Goal: Navigation & Orientation: Find specific page/section

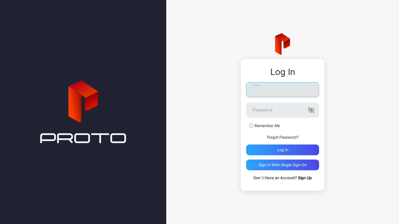
click at [288, 91] on input "Email" at bounding box center [282, 89] width 73 height 15
type input "**********"
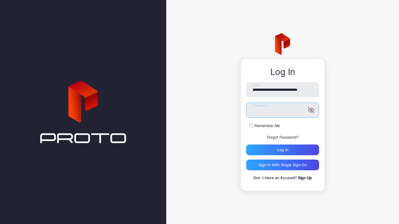
click at [246, 144] on button "Log in" at bounding box center [282, 149] width 73 height 11
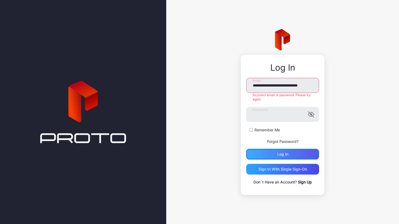
click at [282, 149] on div "Log in" at bounding box center [282, 154] width 73 height 11
drag, startPoint x: 251, startPoint y: 84, endPoint x: 395, endPoint y: 73, distance: 143.9
click at [395, 73] on div "**********" at bounding box center [282, 112] width 233 height 224
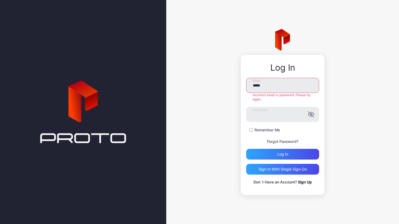
type input "**********"
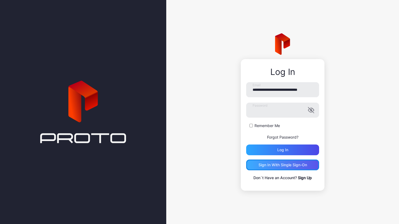
click at [282, 168] on div "Sign in With Single Sign-On" at bounding box center [282, 164] width 73 height 11
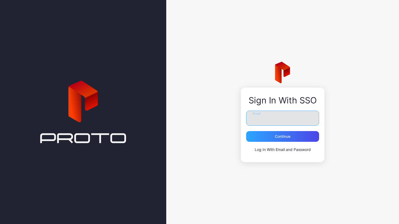
click at [289, 114] on input "Email" at bounding box center [282, 118] width 73 height 15
type input "**********"
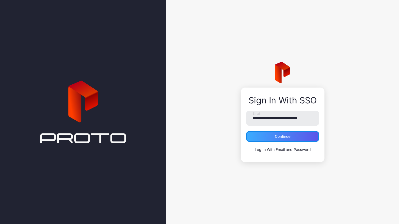
click at [278, 138] on div "Continue" at bounding box center [283, 136] width 16 height 4
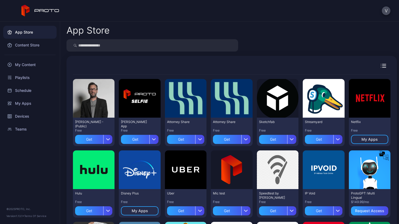
click at [30, 129] on div "Teams" at bounding box center [29, 129] width 53 height 13
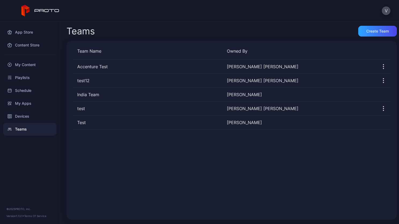
click at [30, 129] on div "Teams" at bounding box center [29, 129] width 53 height 13
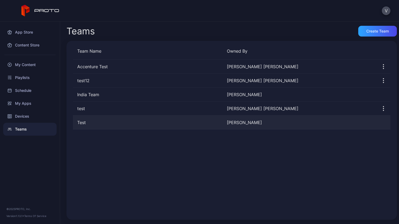
click at [78, 124] on div "Test" at bounding box center [148, 122] width 150 height 6
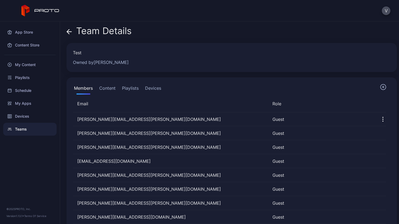
click at [155, 86] on button "Devices" at bounding box center [153, 89] width 18 height 11
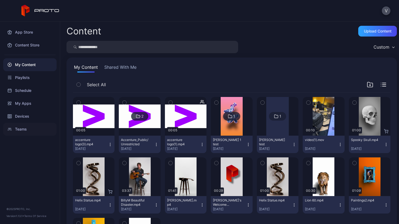
click at [25, 129] on div "Teams" at bounding box center [29, 129] width 53 height 13
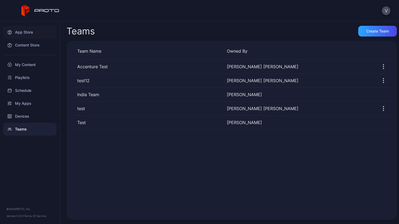
click at [25, 33] on div "App Store" at bounding box center [29, 32] width 53 height 13
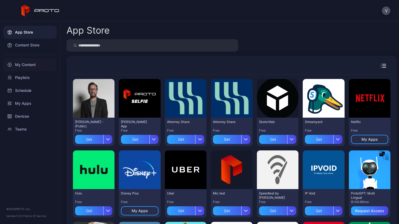
click at [28, 61] on div "My Content" at bounding box center [29, 64] width 53 height 13
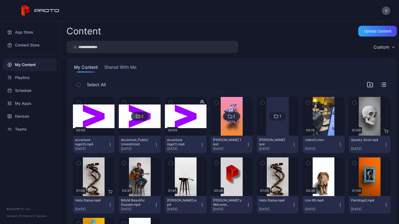
click at [113, 69] on button "Shared With Me" at bounding box center [120, 68] width 34 height 9
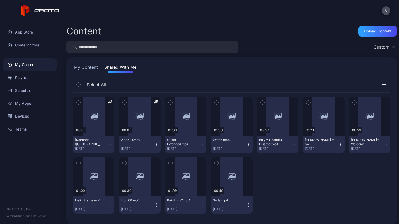
click at [94, 67] on button "My Content" at bounding box center [86, 68] width 26 height 9
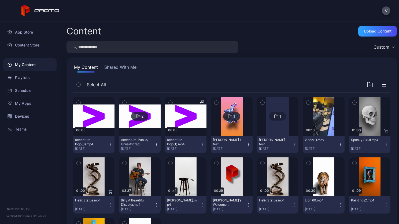
scroll to position [65, 0]
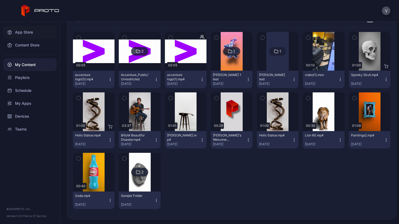
click at [16, 32] on div "App Store" at bounding box center [29, 32] width 53 height 13
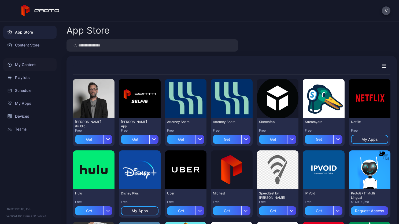
click at [25, 66] on div "My Content" at bounding box center [29, 64] width 53 height 13
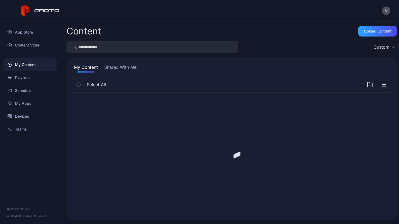
click at [120, 70] on button "Shared With Me" at bounding box center [120, 68] width 34 height 9
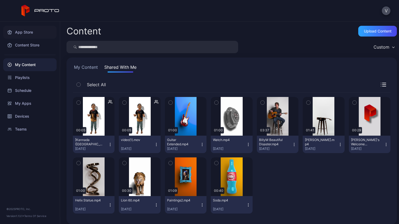
click at [20, 30] on div "App Store" at bounding box center [29, 32] width 53 height 13
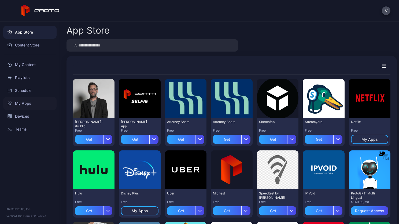
click at [31, 104] on div "My Apps" at bounding box center [29, 103] width 53 height 13
